Goal: Task Accomplishment & Management: Manage account settings

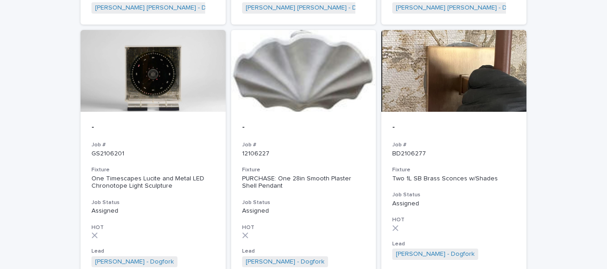
scroll to position [662, 0]
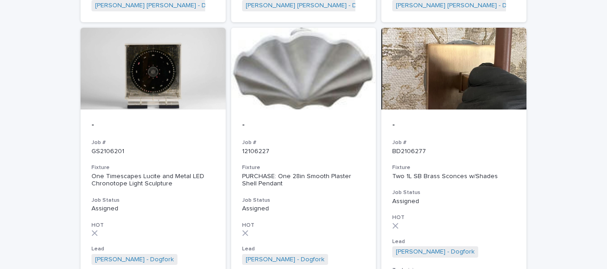
click at [487, 164] on h3 "Fixture" at bounding box center [453, 167] width 123 height 7
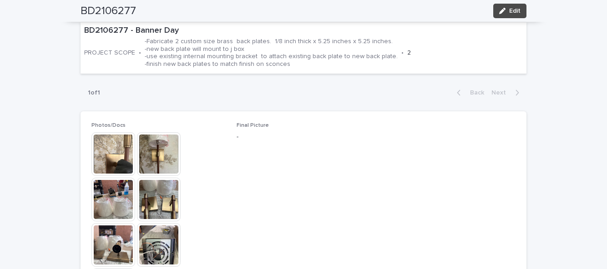
scroll to position [351, 0]
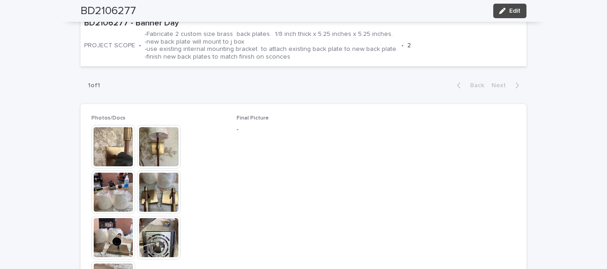
click at [155, 175] on img at bounding box center [159, 193] width 44 height 44
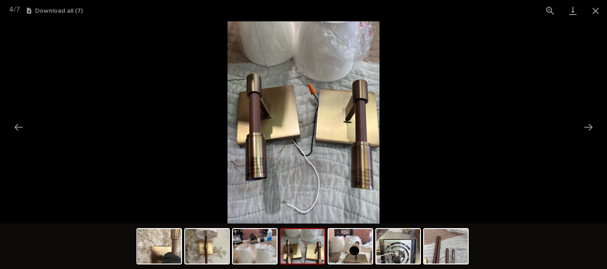
click at [595, 15] on button "Close gallery" at bounding box center [595, 10] width 23 height 21
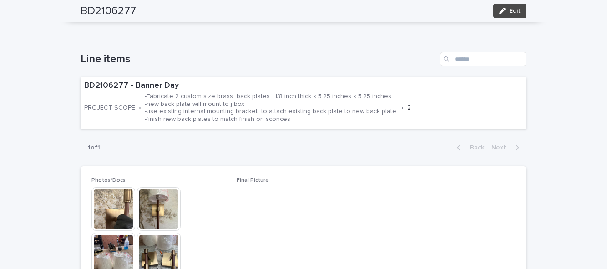
scroll to position [286, 0]
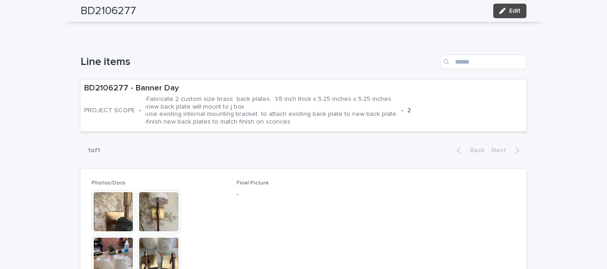
click at [511, 9] on span "Edit" at bounding box center [514, 11] width 11 height 6
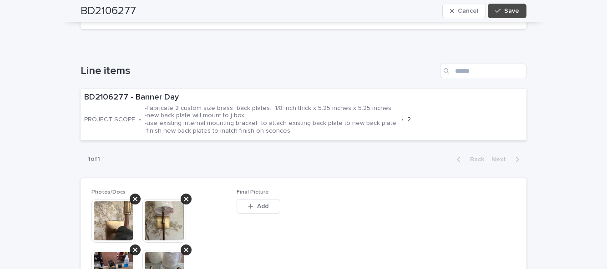
scroll to position [331, 0]
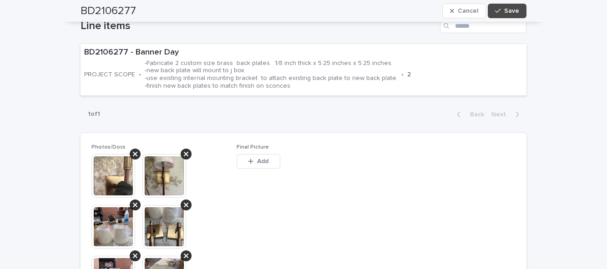
click at [259, 154] on button "Add" at bounding box center [258, 161] width 44 height 15
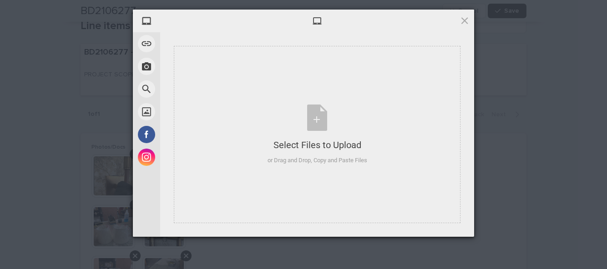
click at [379, 201] on div "Select Files to Upload or Drag and Drop, Copy and Paste Files" at bounding box center [317, 134] width 286 height 177
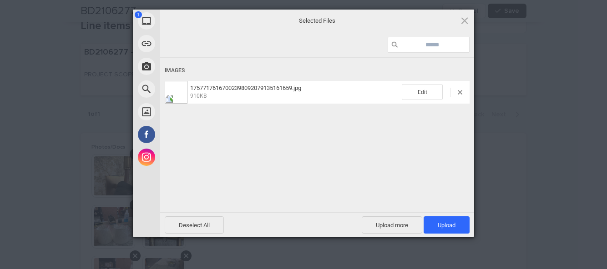
click at [453, 229] on span "Upload 1" at bounding box center [446, 225] width 18 height 7
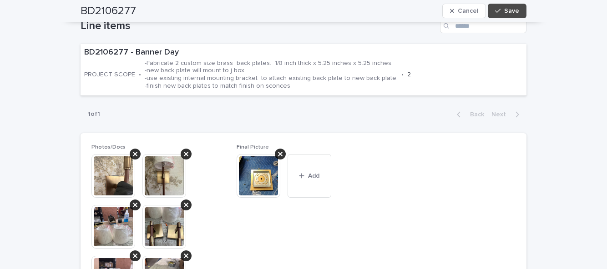
click at [506, 5] on button "Save" at bounding box center [506, 11] width 39 height 15
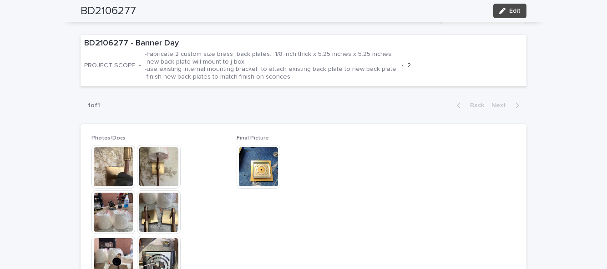
scroll to position [286, 0]
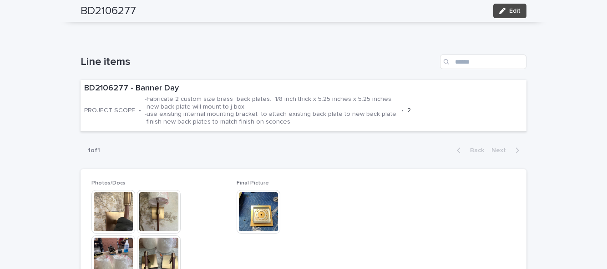
click at [517, 10] on span "Edit" at bounding box center [514, 11] width 11 height 6
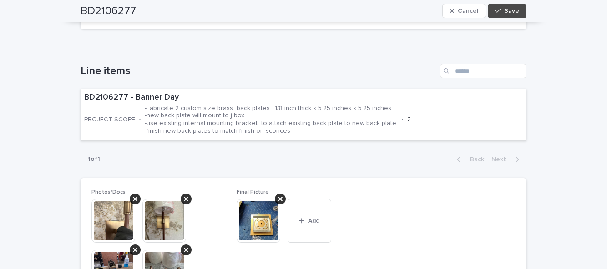
scroll to position [331, 0]
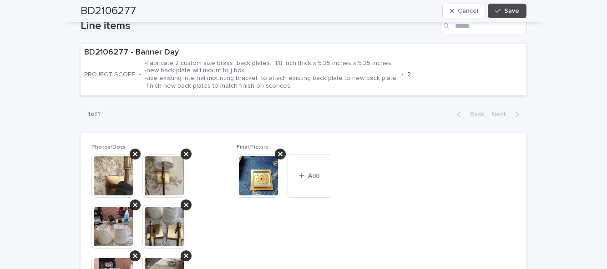
click at [317, 178] on button "Add" at bounding box center [309, 176] width 44 height 44
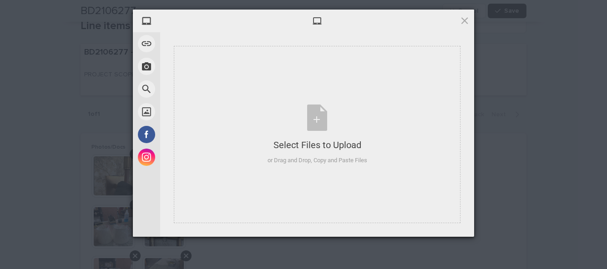
click at [338, 223] on div "Select Files to Upload or Drag and Drop, Copy and Paste Files" at bounding box center [317, 134] width 286 height 177
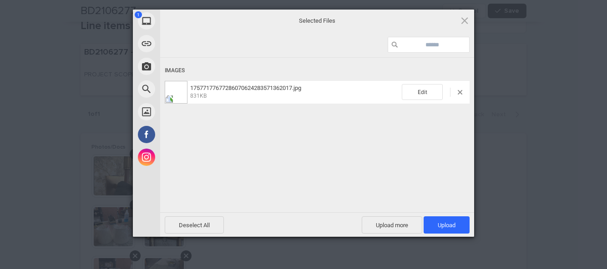
click at [454, 234] on span "Upload 1" at bounding box center [446, 224] width 46 height 17
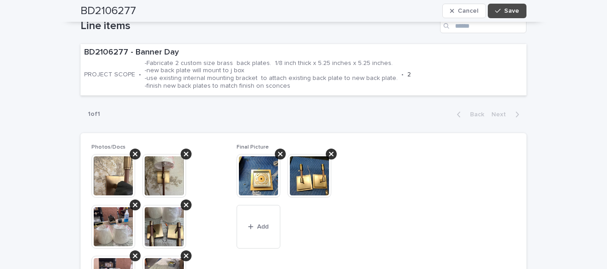
click at [264, 230] on span "Add" at bounding box center [262, 227] width 11 height 6
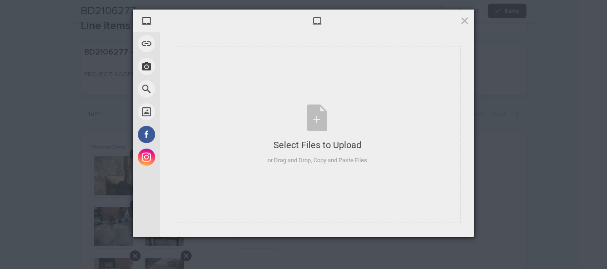
click at [377, 208] on div "Select Files to Upload or Drag and Drop, Copy and Paste Files" at bounding box center [317, 134] width 286 height 177
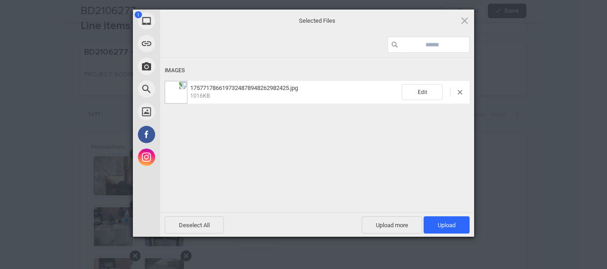
click at [442, 234] on span "Upload 1" at bounding box center [446, 224] width 46 height 17
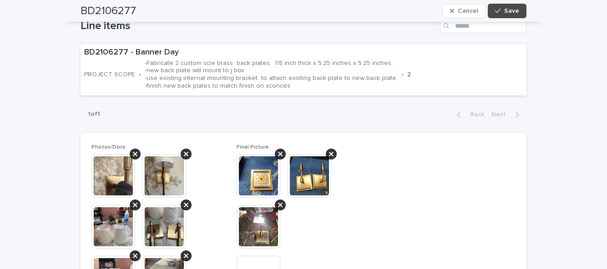
click at [517, 16] on button "Save" at bounding box center [506, 11] width 39 height 15
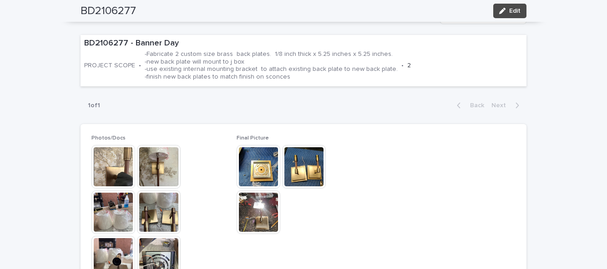
scroll to position [286, 0]
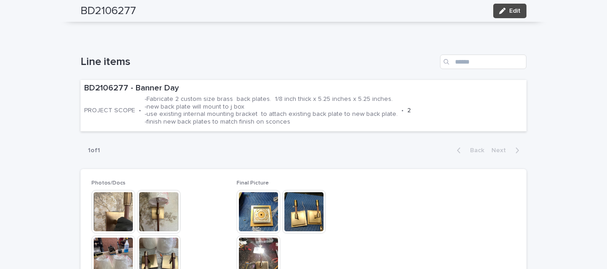
click at [514, 12] on span "Edit" at bounding box center [514, 11] width 11 height 6
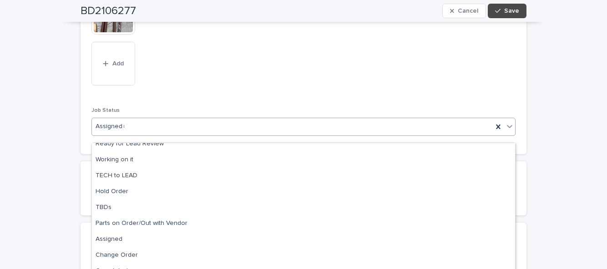
scroll to position [0, 0]
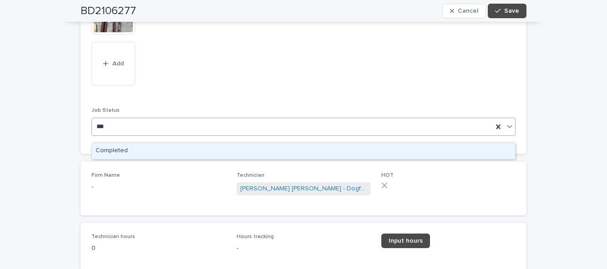
click at [355, 146] on div "Completed" at bounding box center [303, 151] width 423 height 16
type input "***"
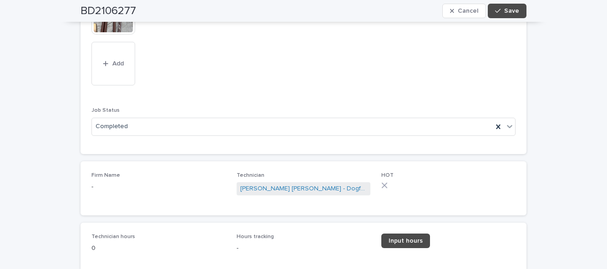
click at [409, 248] on link "Input hours" at bounding box center [405, 241] width 49 height 15
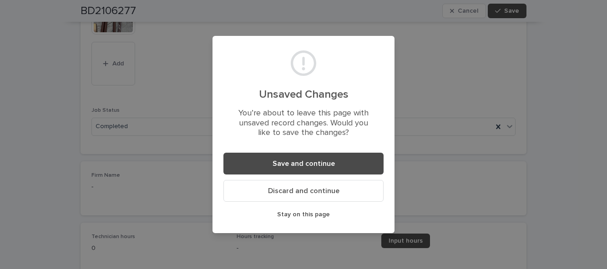
click at [364, 175] on button "Save and continue" at bounding box center [303, 164] width 160 height 22
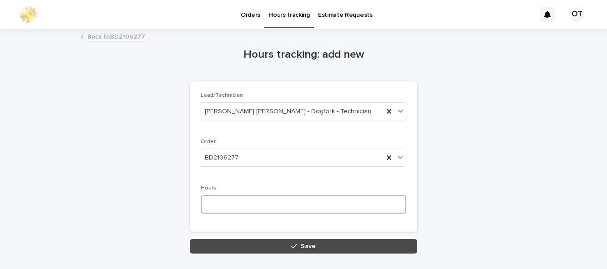
click at [379, 196] on input at bounding box center [304, 205] width 206 height 18
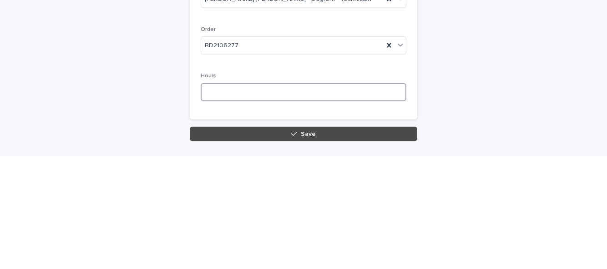
click at [316, 196] on input at bounding box center [304, 205] width 206 height 18
click at [281, 201] on input at bounding box center [304, 205] width 206 height 18
type input "***"
click at [343, 249] on button "Save" at bounding box center [303, 246] width 227 height 15
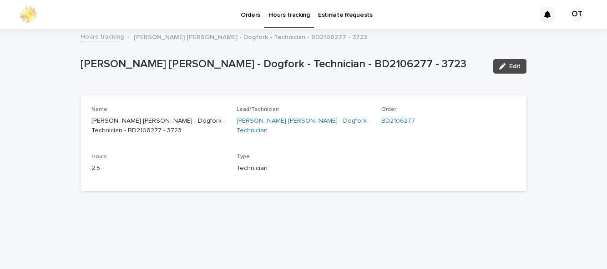
click at [251, 18] on p "Orders" at bounding box center [251, 9] width 20 height 19
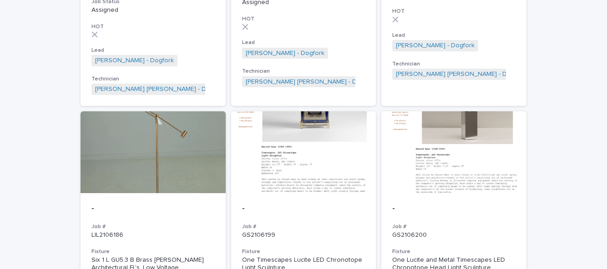
scroll to position [297, 0]
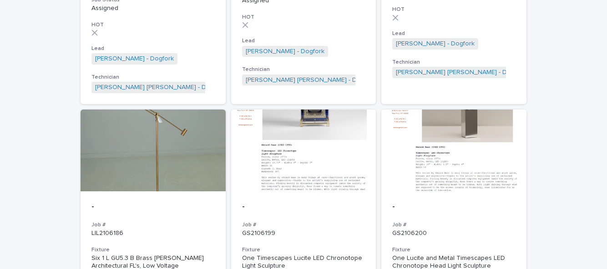
click at [104, 157] on div at bounding box center [152, 151] width 145 height 82
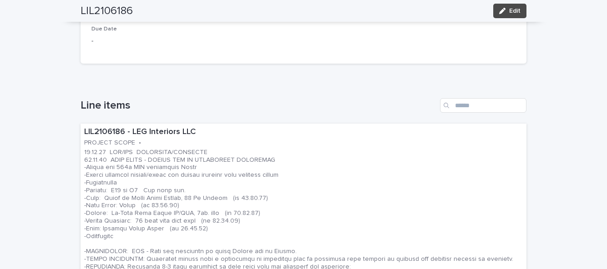
scroll to position [239, 0]
click at [507, 13] on div "button" at bounding box center [504, 11] width 10 height 6
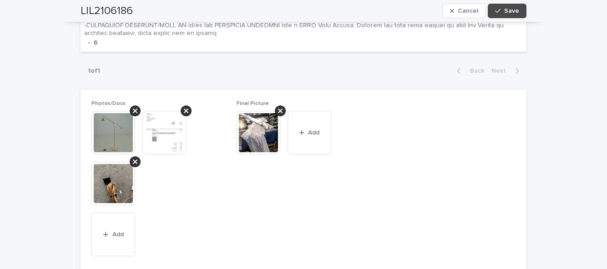
scroll to position [547, 0]
click at [318, 111] on button "Add" at bounding box center [309, 133] width 44 height 44
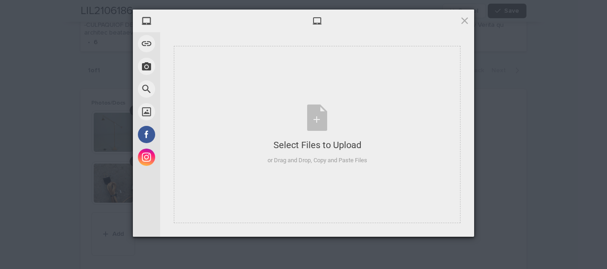
click at [276, 202] on div "Select Files to Upload or Drag and Drop, Copy and Paste Files" at bounding box center [317, 134] width 286 height 177
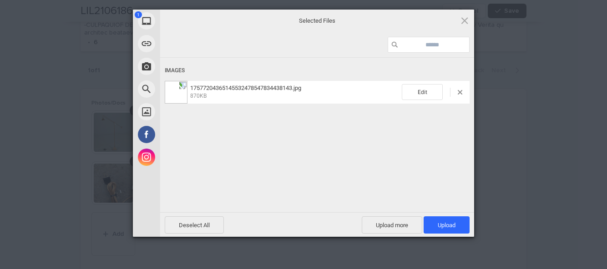
click at [453, 234] on span "Upload 1" at bounding box center [446, 224] width 46 height 17
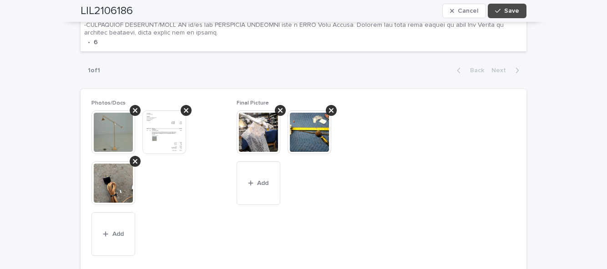
click at [522, 9] on button "Save" at bounding box center [506, 11] width 39 height 15
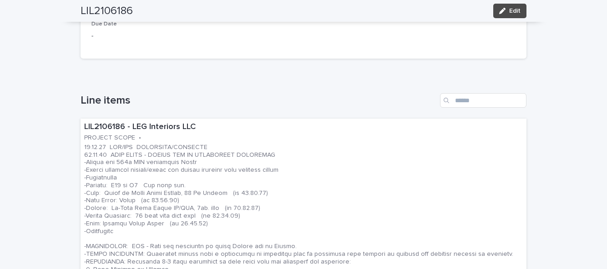
scroll to position [0, 0]
